Goal: Task Accomplishment & Management: Use online tool/utility

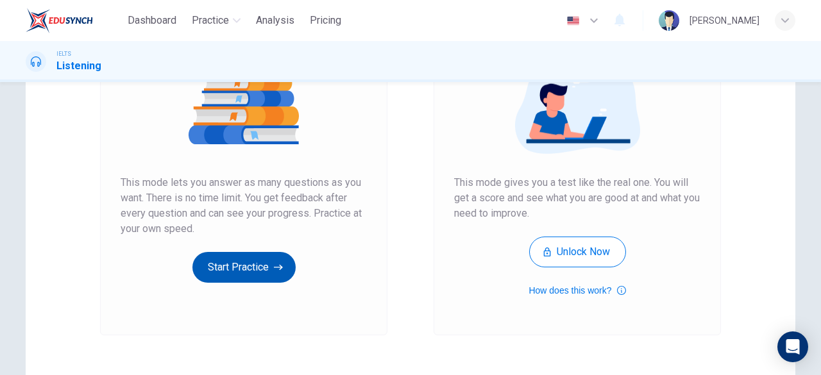
scroll to position [167, 0]
click at [246, 270] on button "Start Practice" at bounding box center [243, 267] width 103 height 31
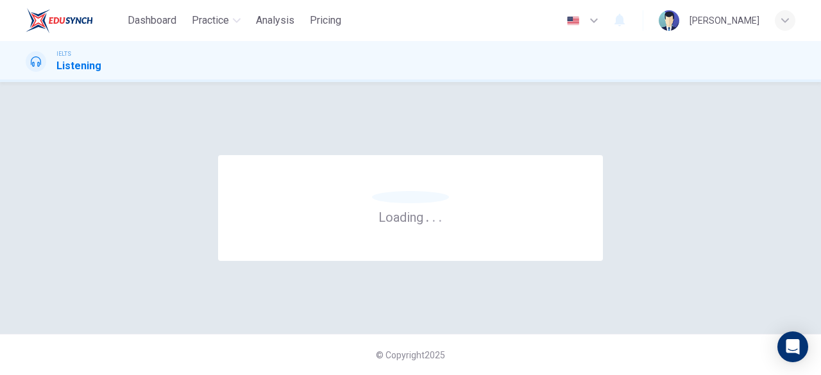
scroll to position [0, 0]
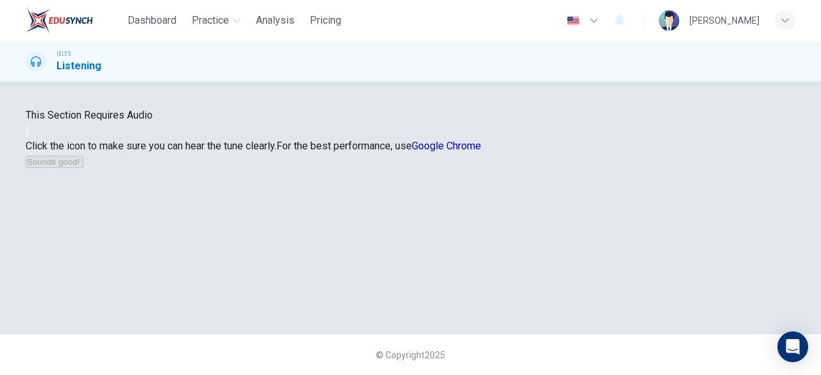
click at [27, 134] on icon "button" at bounding box center [27, 134] width 0 height 0
click at [83, 168] on button "Sounds good!" at bounding box center [55, 162] width 58 height 12
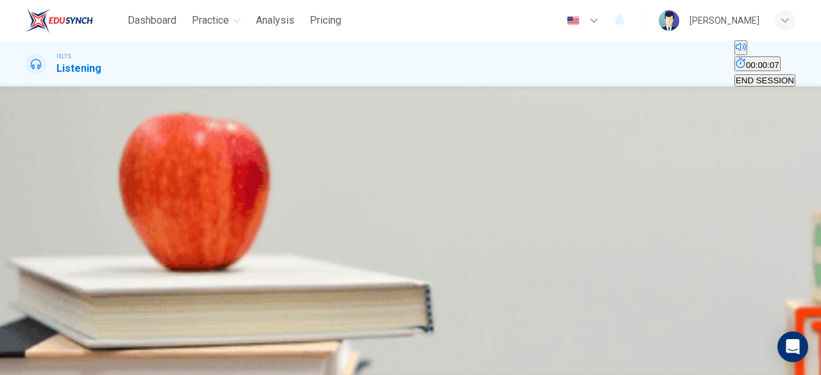
scroll to position [8, 0]
type input "13"
click at [137, 226] on input at bounding box center [81, 220] width 111 height 12
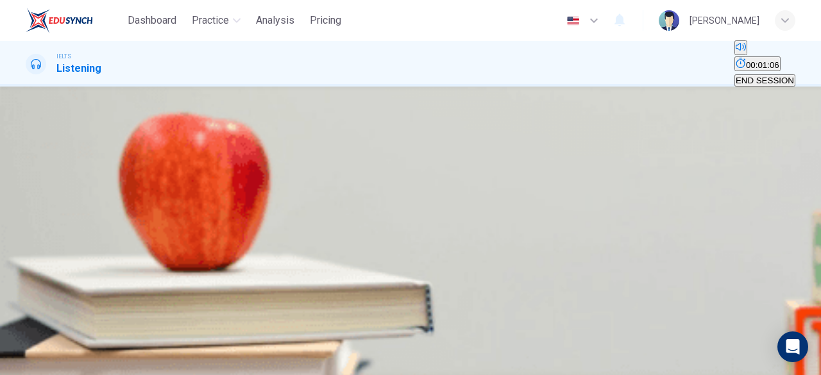
type input "11"
type input "pin"
type input "13"
type input "pin"
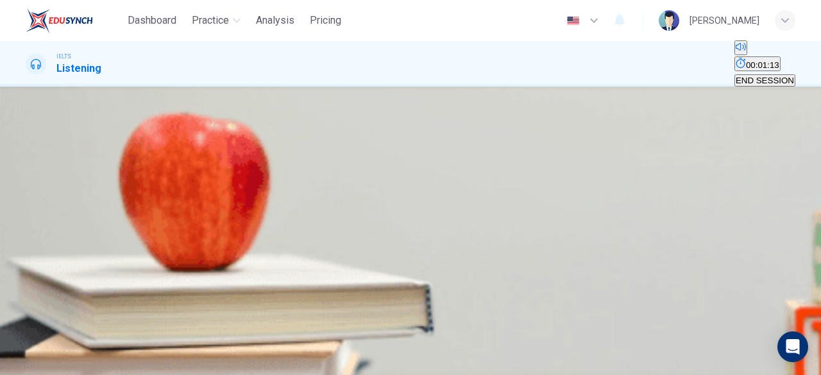
click at [137, 257] on input at bounding box center [81, 251] width 111 height 12
type input "20"
type input "m"
type input "20"
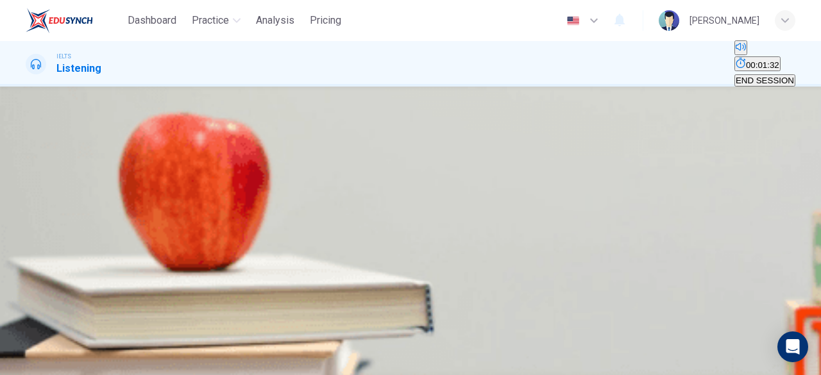
type input "mo"
type input "20"
type input "modi"
type input "21"
type input "modify"
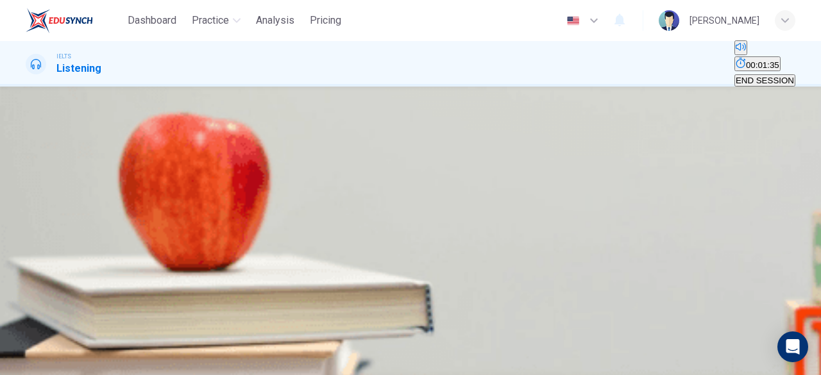
type input "21"
type input "modify t"
type input "21"
type input "modify termin"
type input "22"
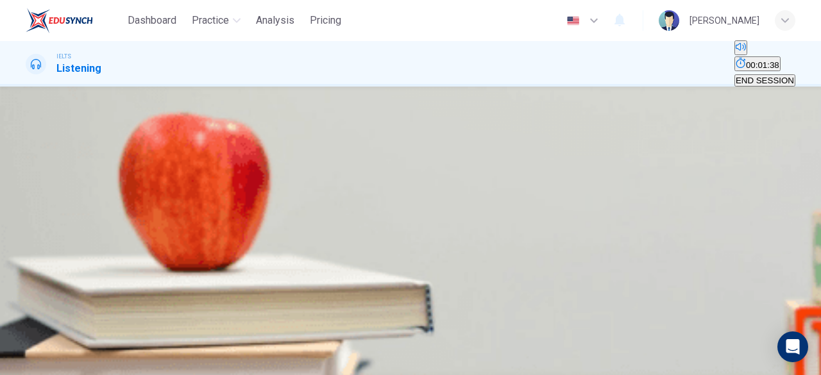
type input "modify terminal"
type input "22"
type input "modify terminal"
click at [137, 299] on input at bounding box center [81, 301] width 111 height 12
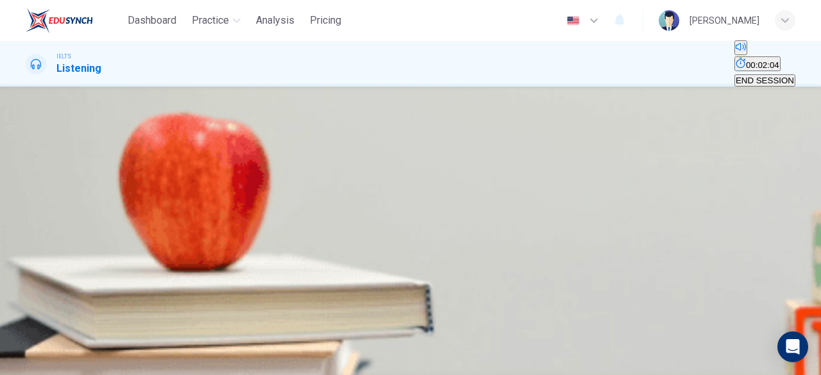
click at [137, 307] on input at bounding box center [81, 301] width 111 height 12
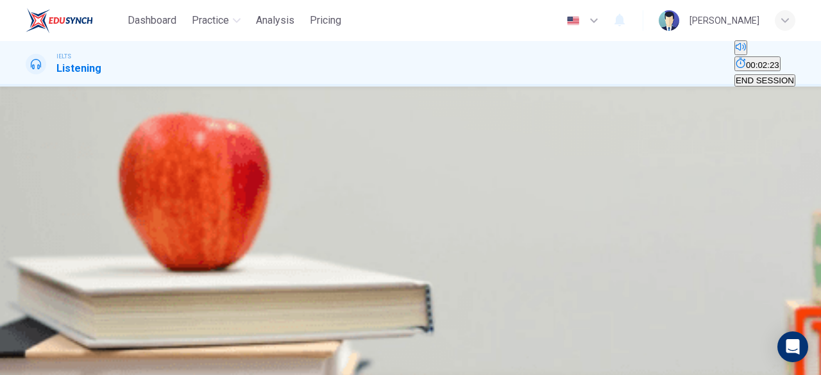
click at [27, 374] on icon "button" at bounding box center [27, 381] width 0 height 0
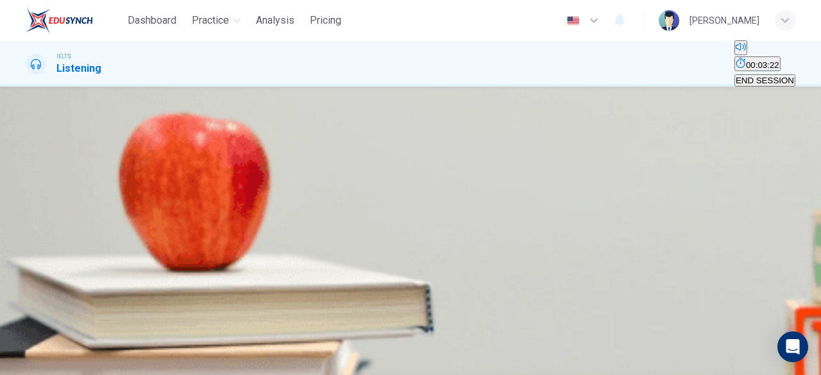
click at [137, 307] on input at bounding box center [81, 301] width 111 height 12
type input "28"
type input "cam"
type input "29"
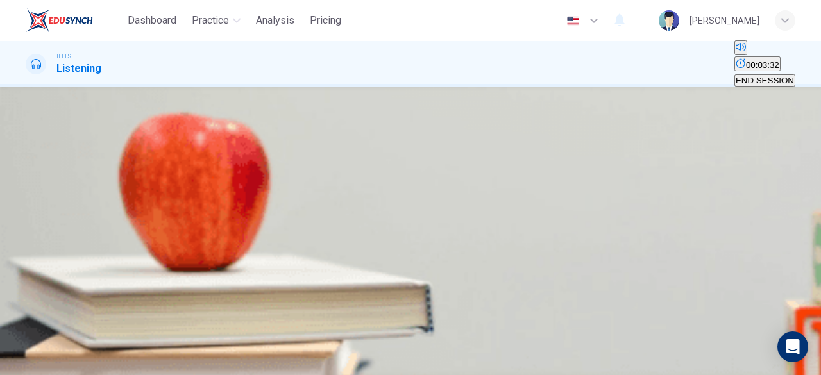
type input "came"
type input "29"
type input "camera"
type input "30"
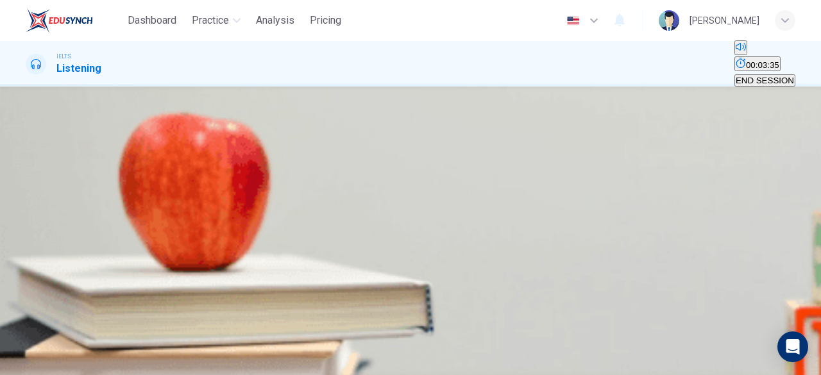
type input "camera"
click at [137, 243] on input at bounding box center [81, 247] width 111 height 12
click at [26, 342] on span at bounding box center [26, 342] width 0 height 0
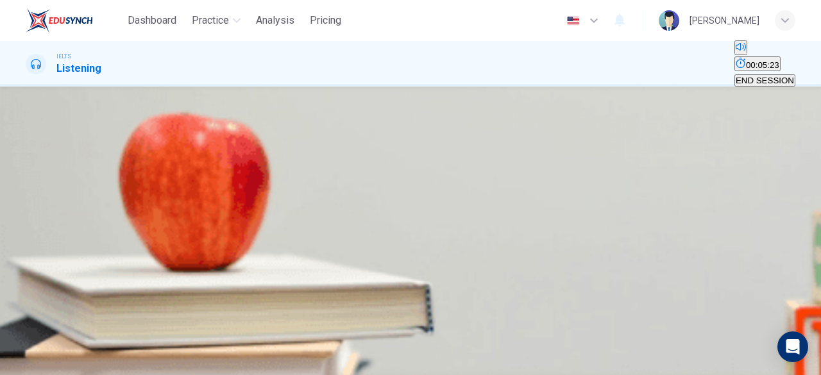
click at [26, 342] on span at bounding box center [26, 342] width 0 height 0
click at [137, 303] on input at bounding box center [81, 302] width 111 height 12
type input "37"
type input "r"
type input "37"
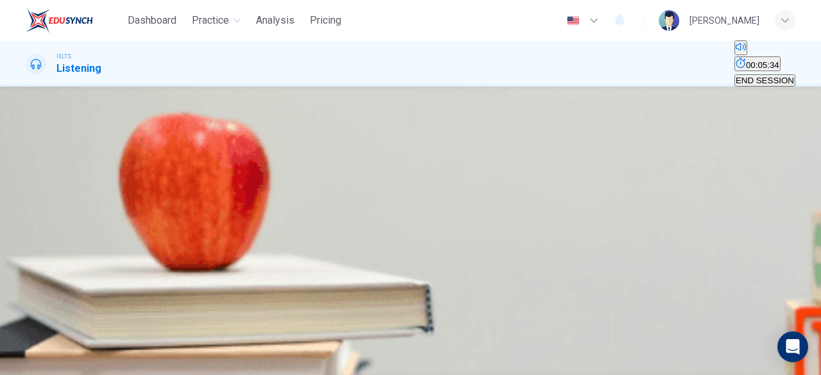
type input "ro"
type input "37"
type input "rol"
type input "37"
type input "role"
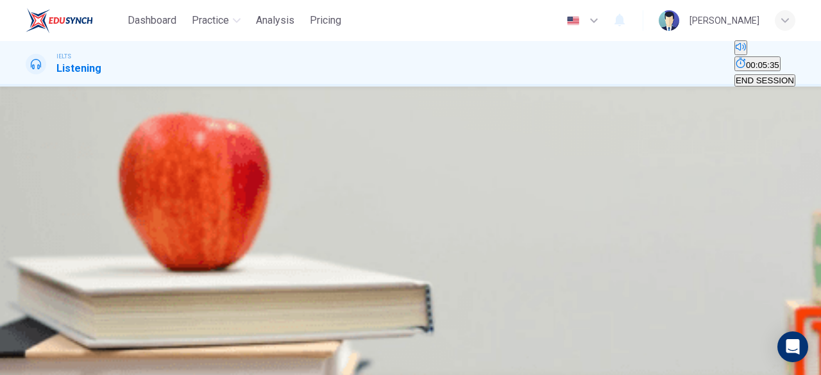
type input "37"
type input "role"
type input "37"
type input "role p"
type input "37"
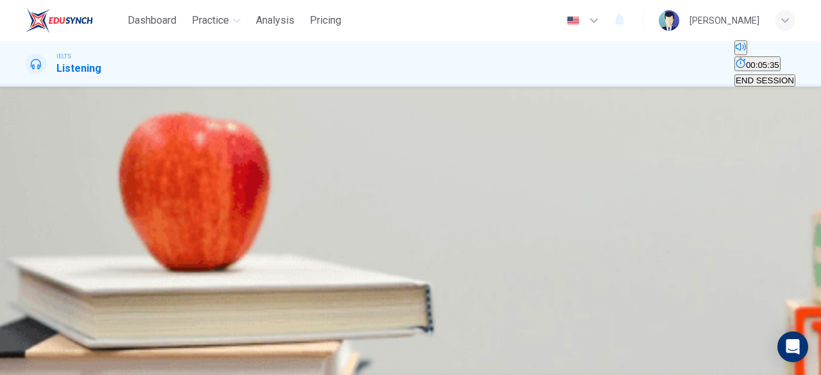
type input "role pa"
type input "37"
type input "role par"
type input "38"
type input "role par"
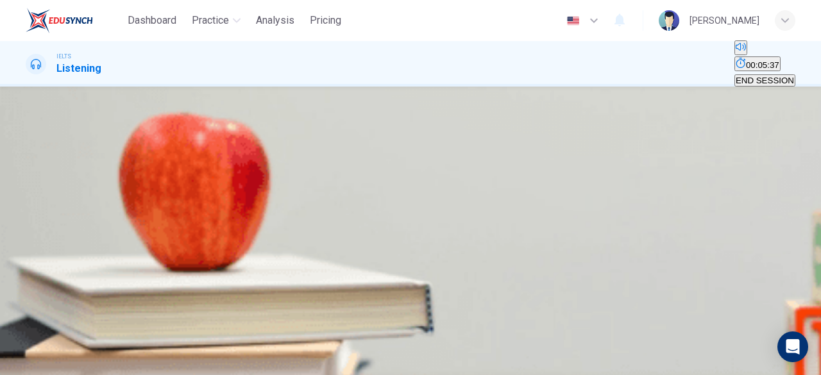
click at [56, 359] on button "SUBMIT" at bounding box center [39, 351] width 35 height 46
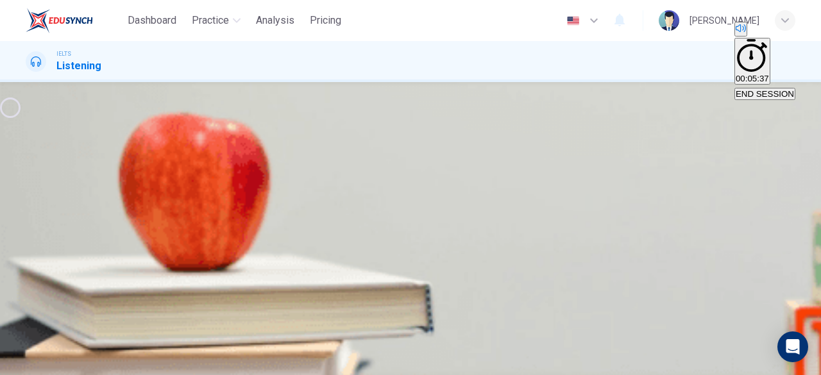
click at [27, 332] on icon "button" at bounding box center [27, 332] width 0 height 0
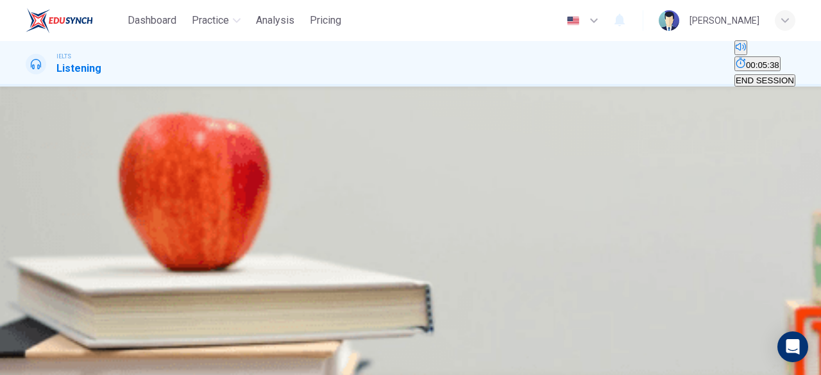
scroll to position [105, 0]
click at [137, 129] on input at bounding box center [81, 123] width 111 height 12
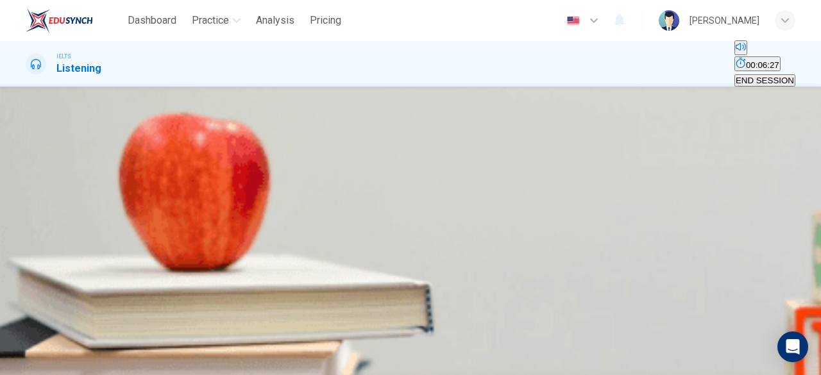
click at [137, 129] on input at bounding box center [81, 123] width 111 height 12
type input "39"
type input "te"
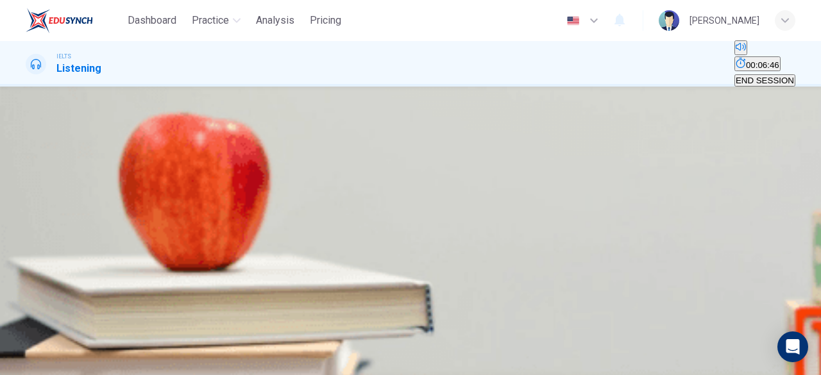
type input "40"
type input "tem"
type input "40"
type input "[DEMOGRAPHIC_DATA]"
type input "42"
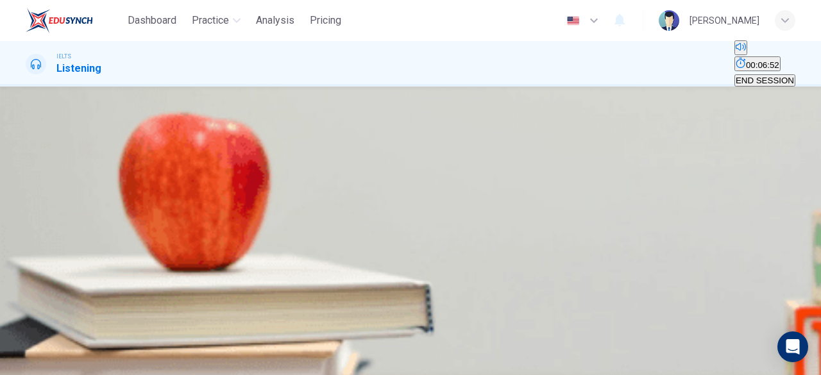
type input "[DEMOGRAPHIC_DATA]"
type input "39"
click at [137, 129] on input "[DEMOGRAPHIC_DATA]" at bounding box center [81, 123] width 111 height 12
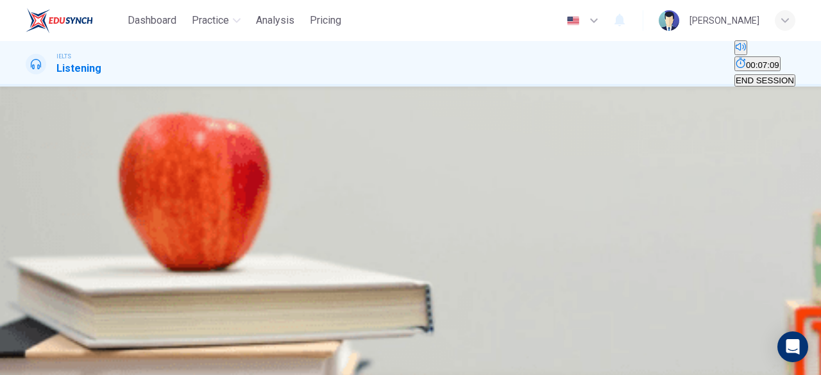
type input "[DEMOGRAPHIC_DATA]"
type input "39"
type input "temple re"
type input "40"
type input "[DEMOGRAPHIC_DATA] resis"
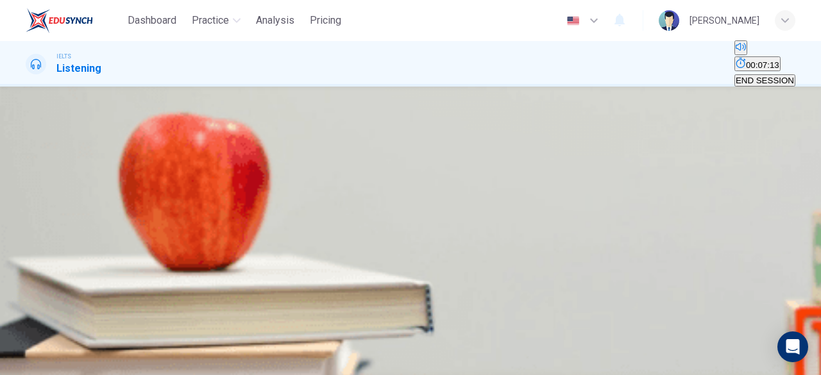
type input "40"
type input "[DEMOGRAPHIC_DATA] resistance"
type input "41"
type input "[DEMOGRAPHIC_DATA] resistance"
click at [137, 178] on input at bounding box center [81, 184] width 111 height 12
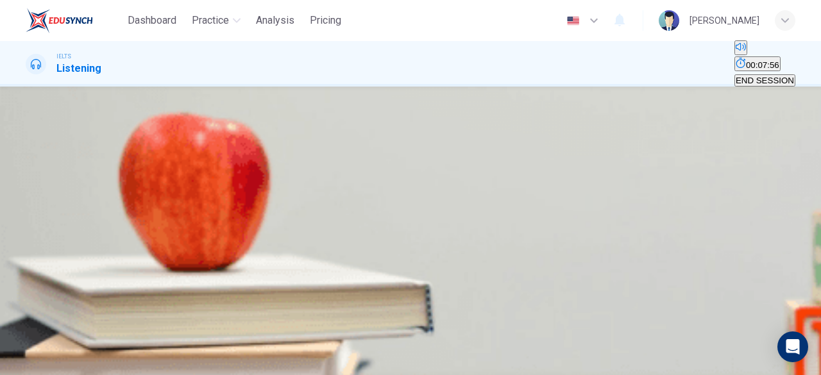
type input "55"
click at [137, 190] on input at bounding box center [81, 184] width 111 height 12
type input "radar"
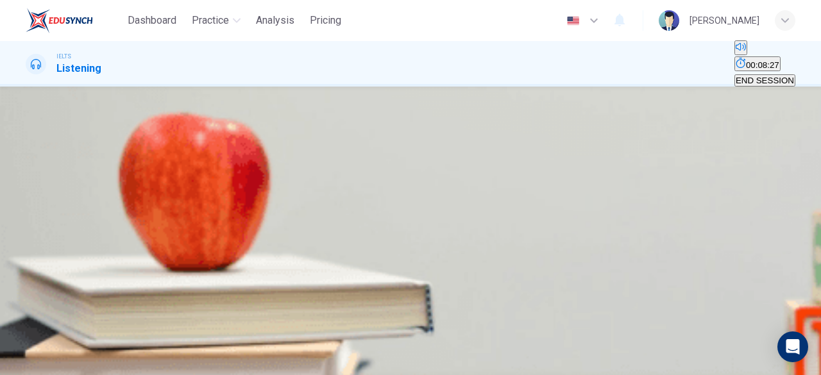
click at [137, 240] on input at bounding box center [81, 246] width 111 height 12
type input "65"
type input "trave"
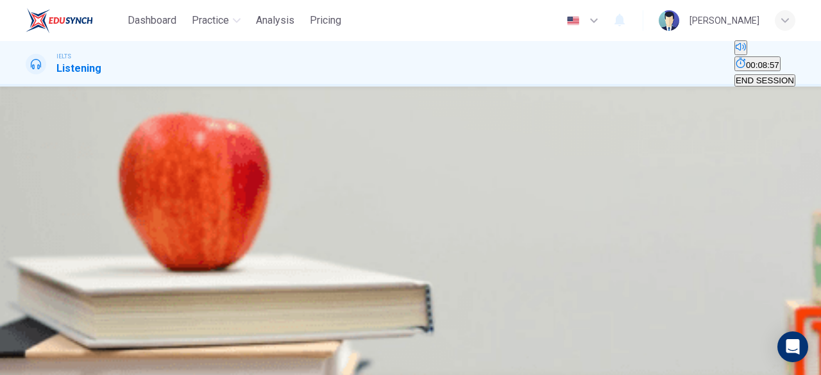
type input "65"
type input "travell"
type input "66"
type input "travelling"
type input "66"
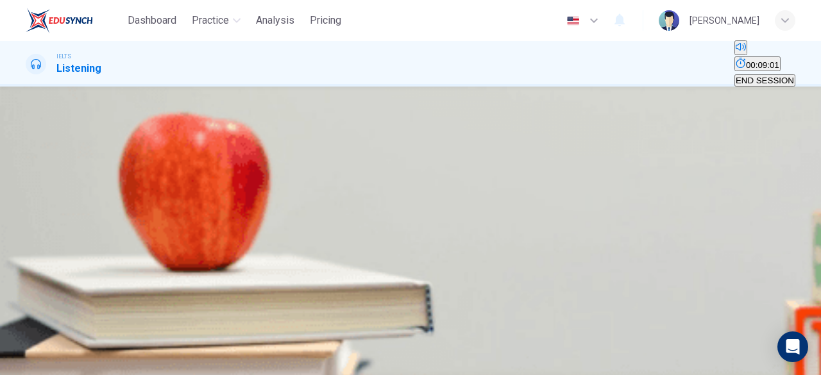
type input "travelling"
click at [137, 301] on input at bounding box center [81, 307] width 111 height 12
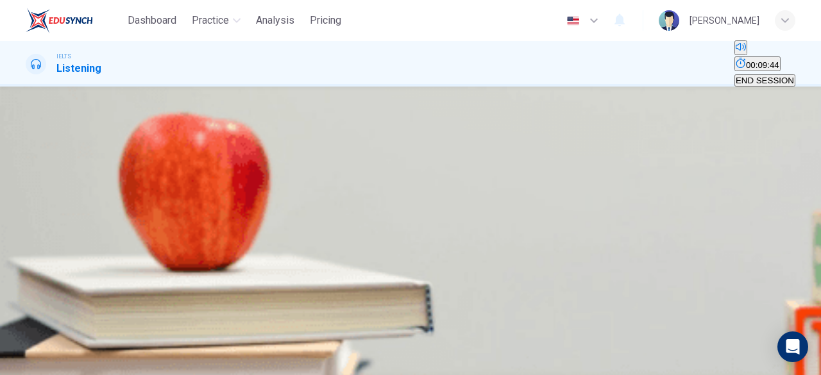
click at [137, 269] on input at bounding box center [81, 275] width 111 height 12
type input "79"
type input "ba"
type input "79"
type input "balanc"
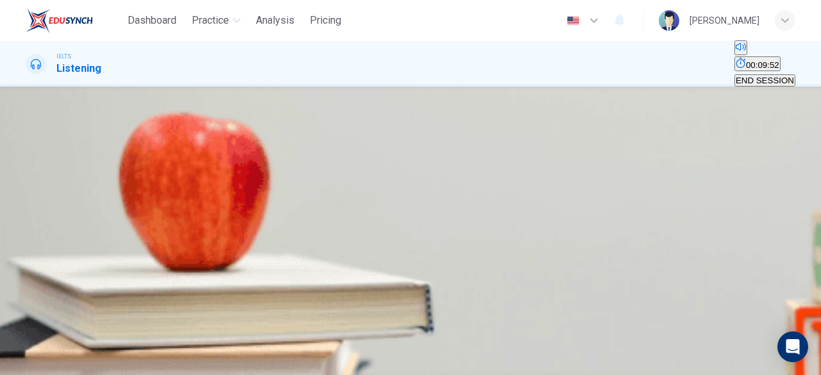
type input "79"
type input "balance"
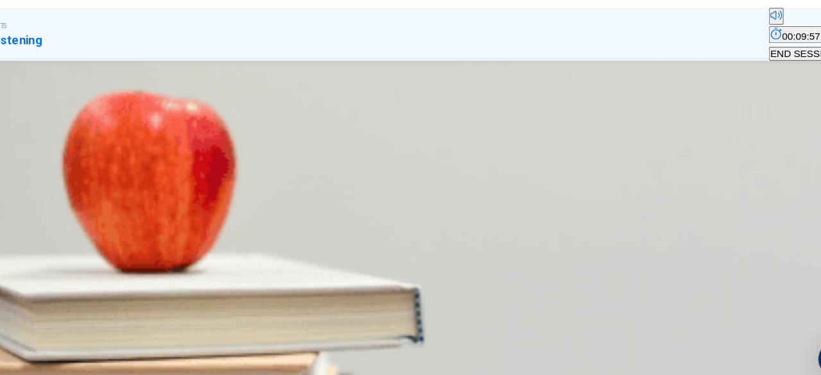
scroll to position [205, 0]
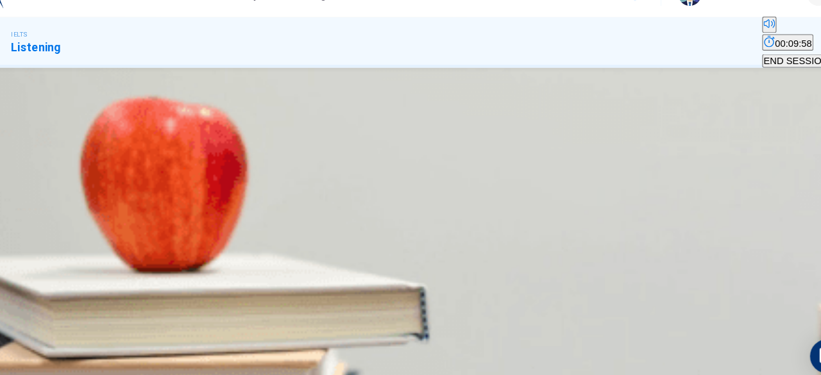
type input "81"
type input "balance"
click at [137, 264] on input at bounding box center [81, 270] width 111 height 12
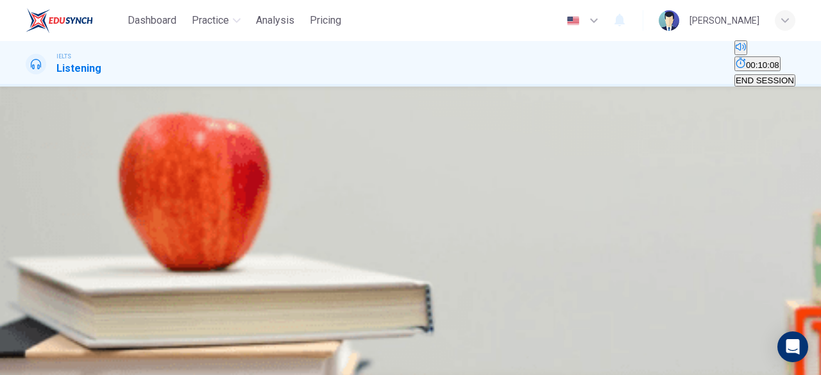
type input "85"
type input "2"
type input "85"
type input "24"
type input "86"
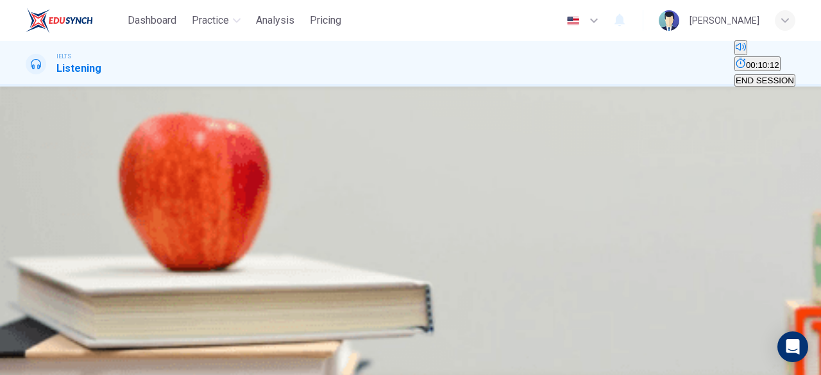
type input "24"
type input "86"
type input "24 percent"
type input "87"
type input "24 percent"
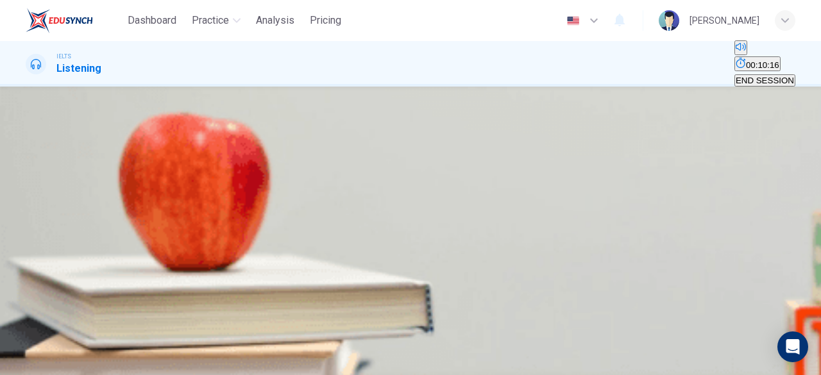
click at [137, 325] on input at bounding box center [81, 331] width 111 height 12
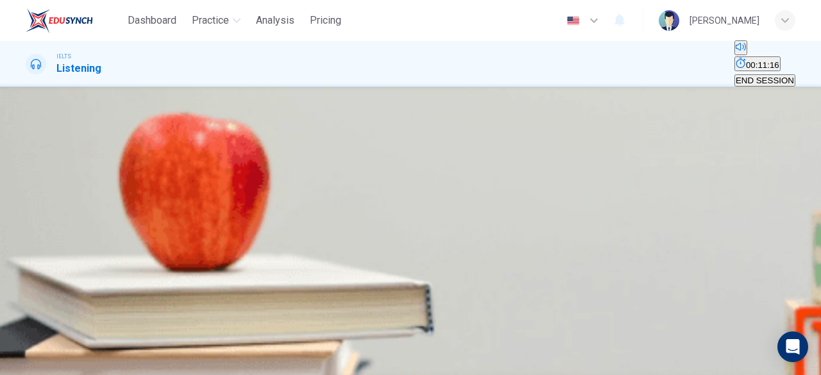
click at [137, 333] on input at bounding box center [81, 339] width 111 height 12
type input "97"
type input "te"
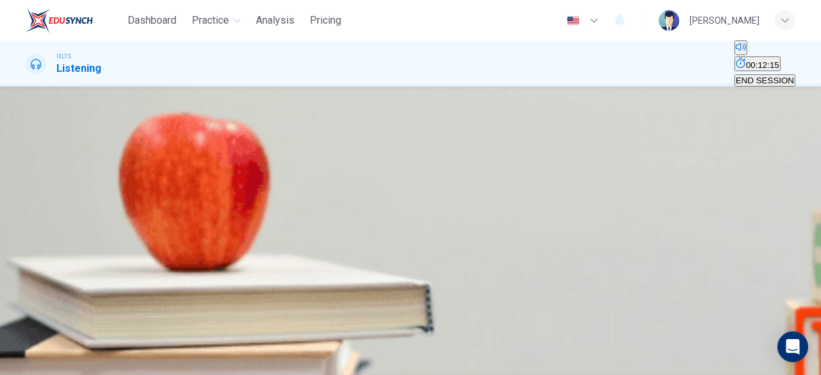
type input "97"
type input "tekn"
type input "97"
type input "tekno"
type input "97"
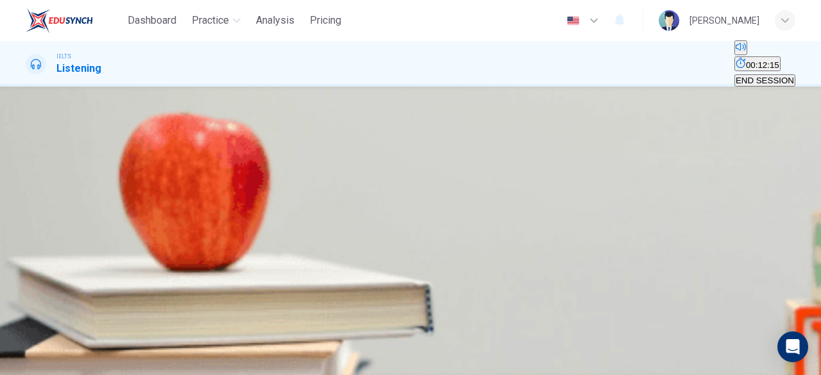
type input "teknolo"
type input "97"
type input "teknolog"
type input "97"
type input "teknology"
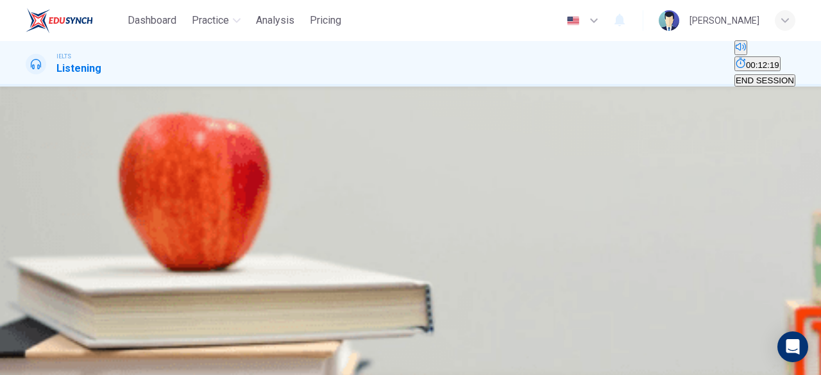
type input "98"
type input "teknolo"
type input "98"
type input "teknol"
type input "98"
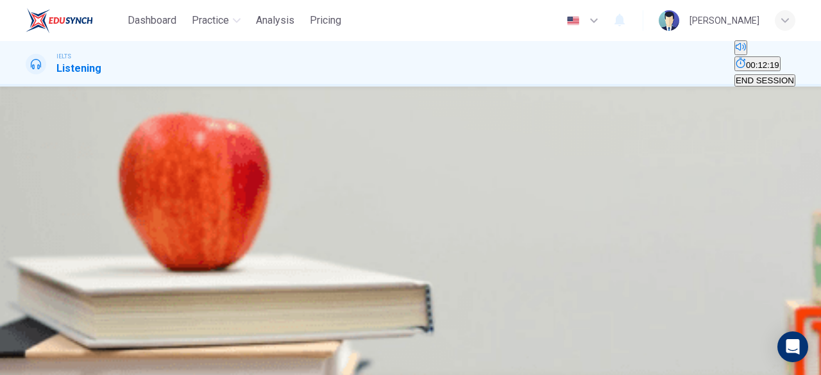
type input "tekno"
type input "99"
type input "tekn"
type input "99"
type input "te"
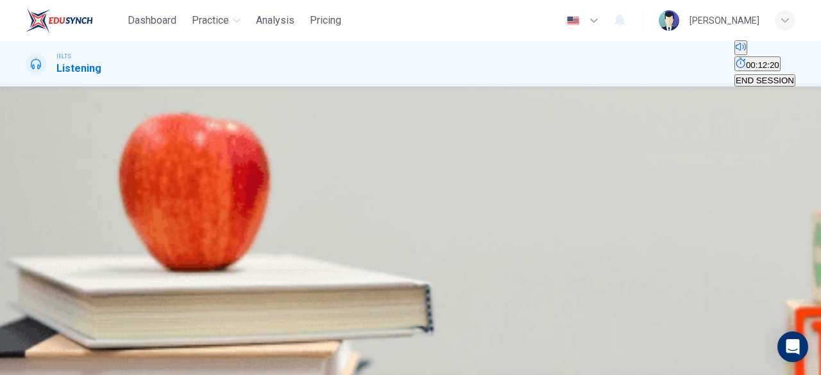
type input "99"
type input "tech"
type input "99"
type input "techn"
type input "99"
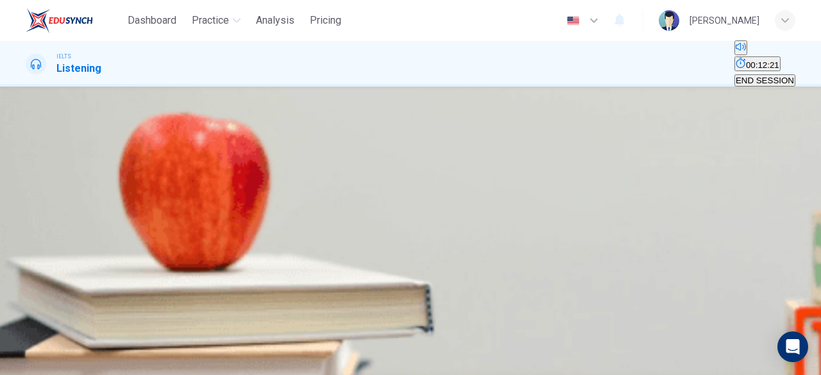
type input "techno"
type input "99"
type input "technol"
type input "99"
type input "technolo"
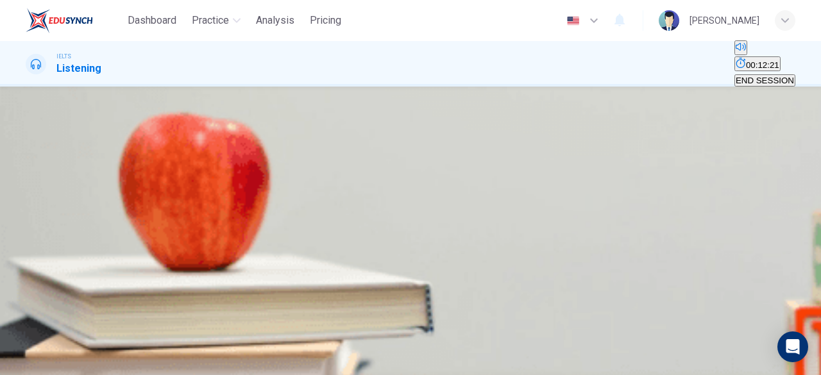
type input "99"
type input "technology"
type input "100"
type input "technology"
type input "0"
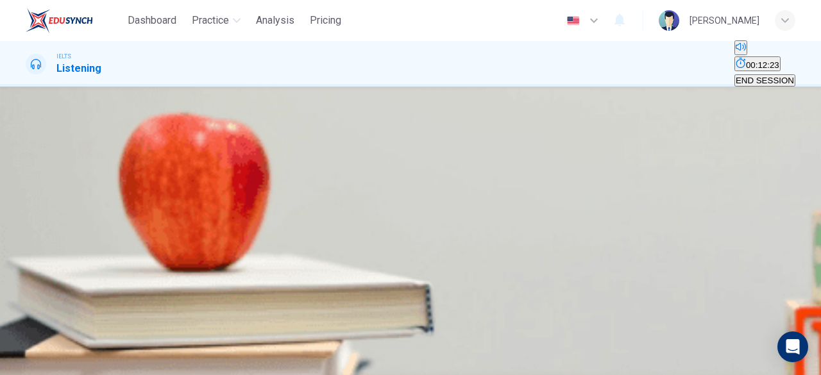
click at [55, 339] on span "SUBMIT" at bounding box center [39, 334] width 32 height 10
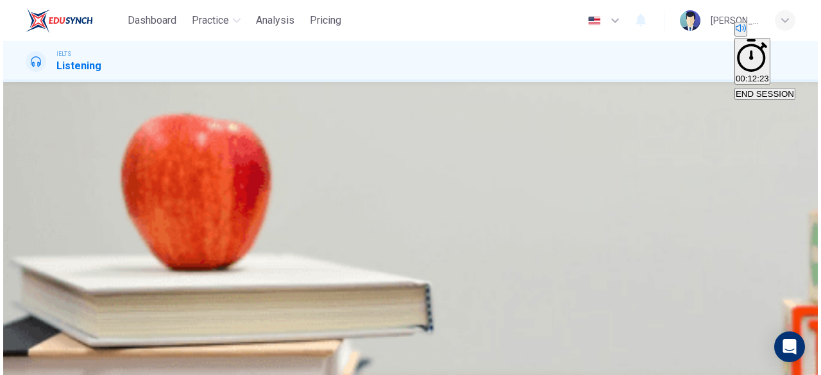
scroll to position [112, 0]
